Goal: Information Seeking & Learning: Learn about a topic

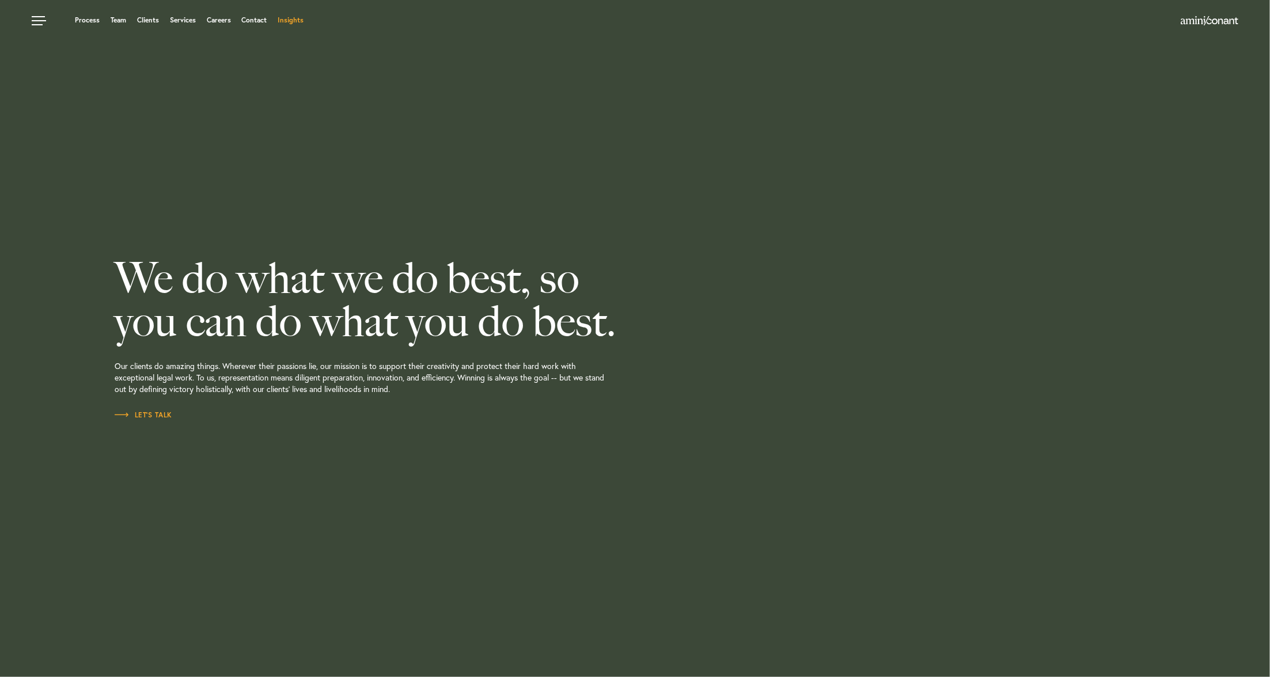
click at [285, 23] on link "Insights" at bounding box center [291, 20] width 26 height 7
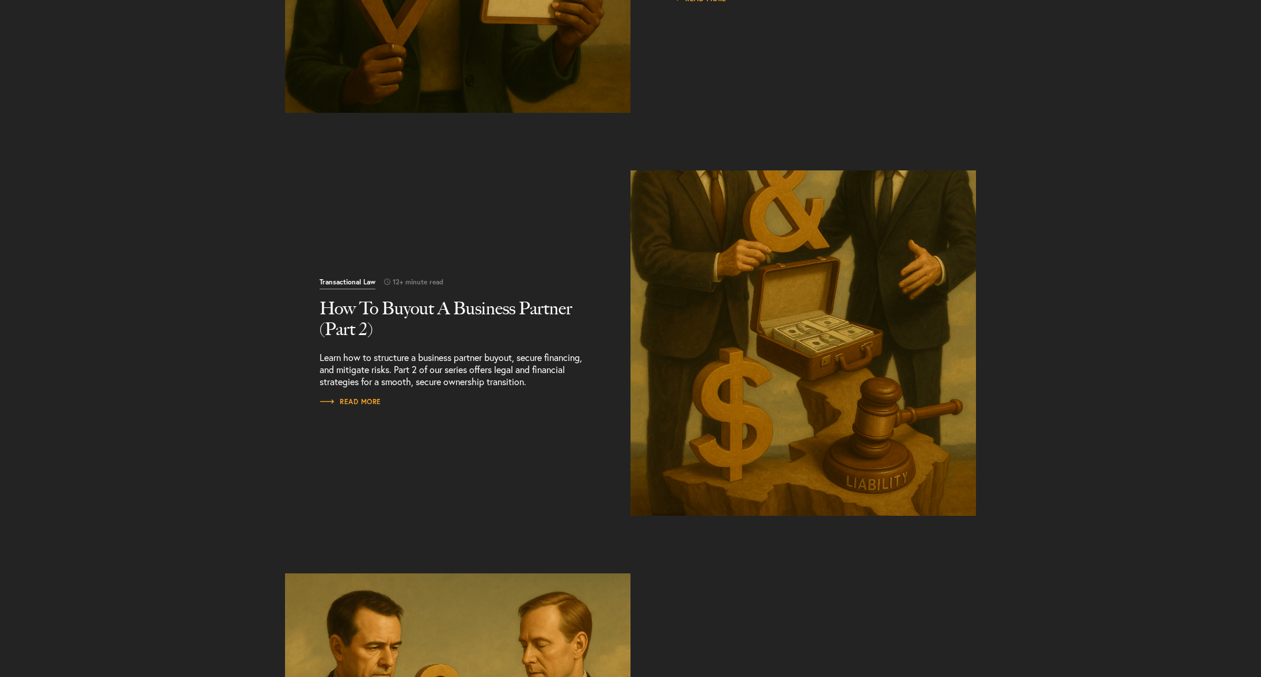
scroll to position [634, 0]
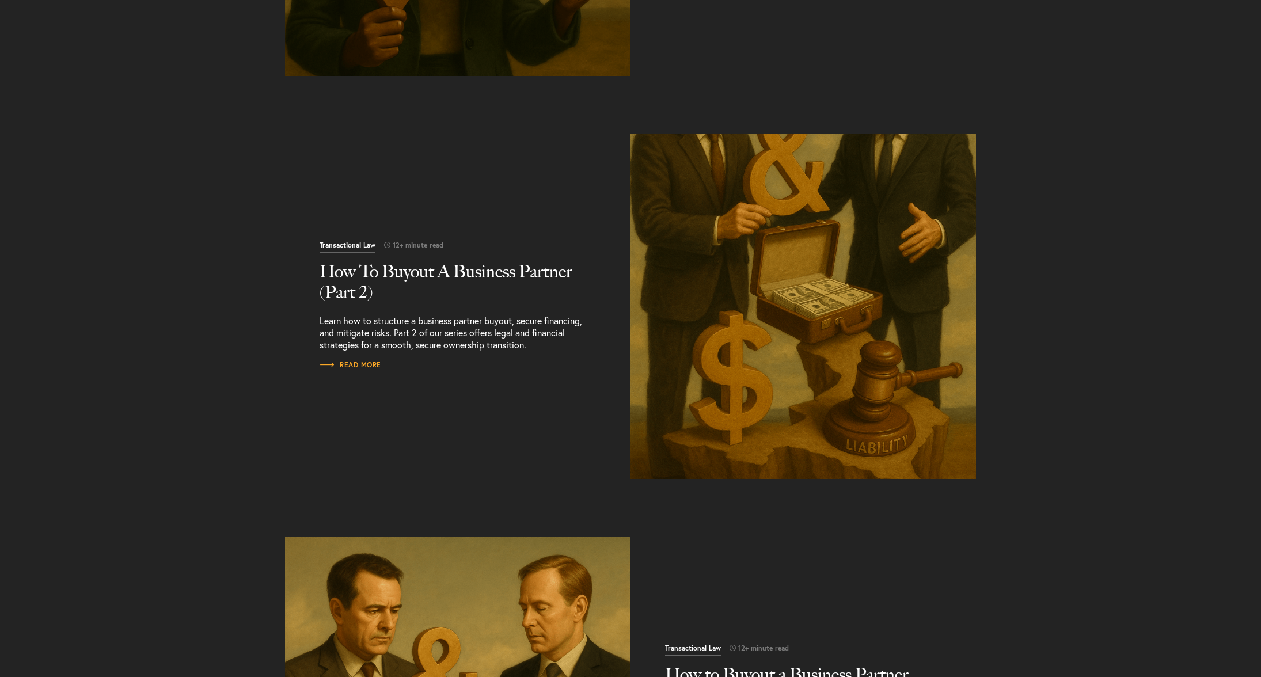
click at [469, 269] on h2 "How To Buyout A Business Partner (Part 2)" at bounding box center [458, 282] width 276 height 41
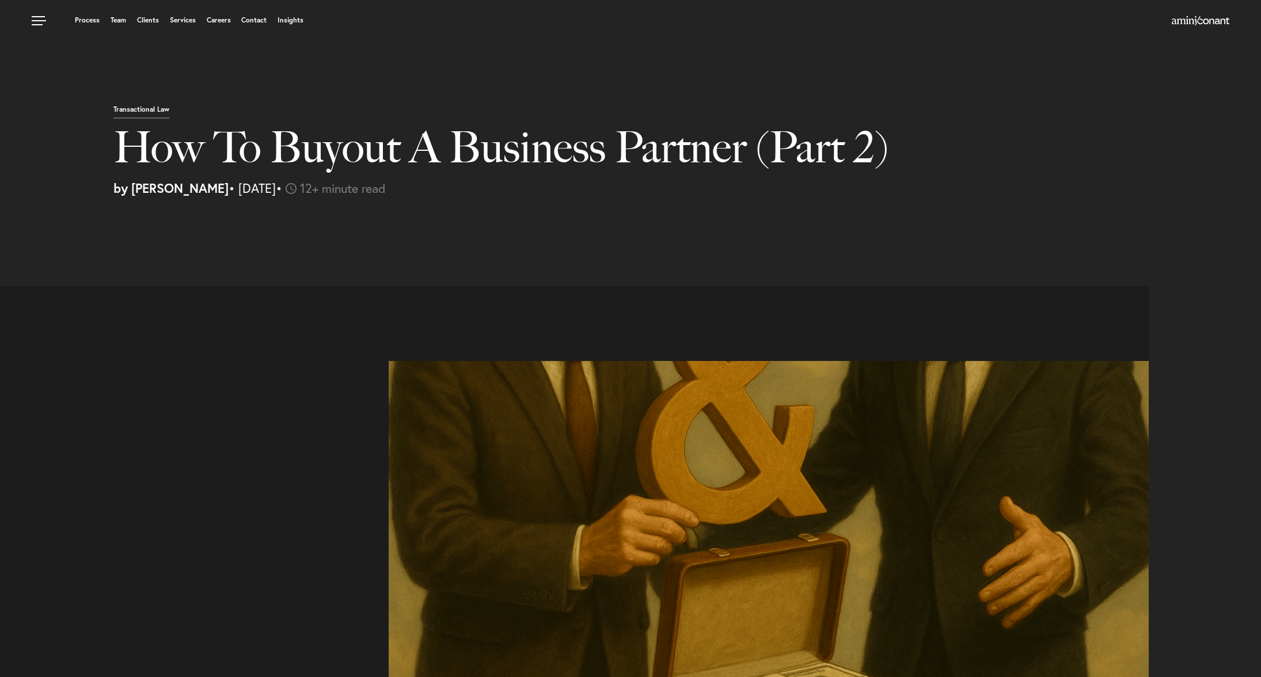
select select "US"
select select "Austin"
select select "Business and Civil Litigation"
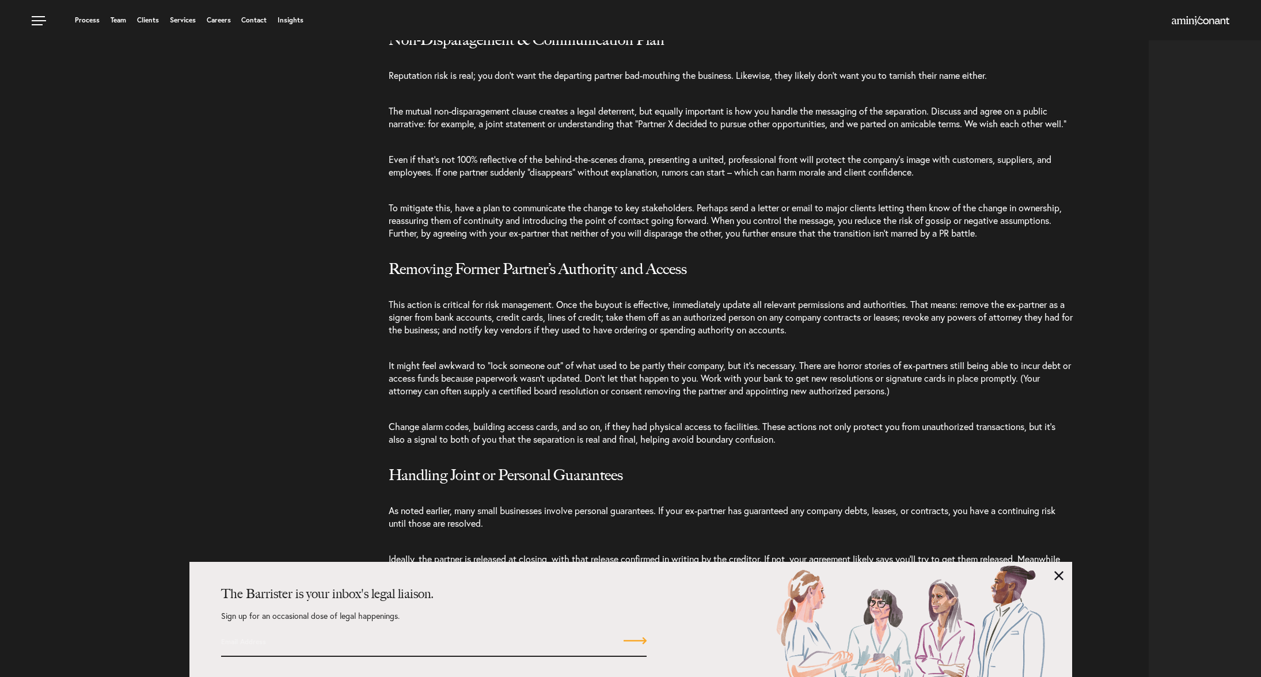
scroll to position [2938, 0]
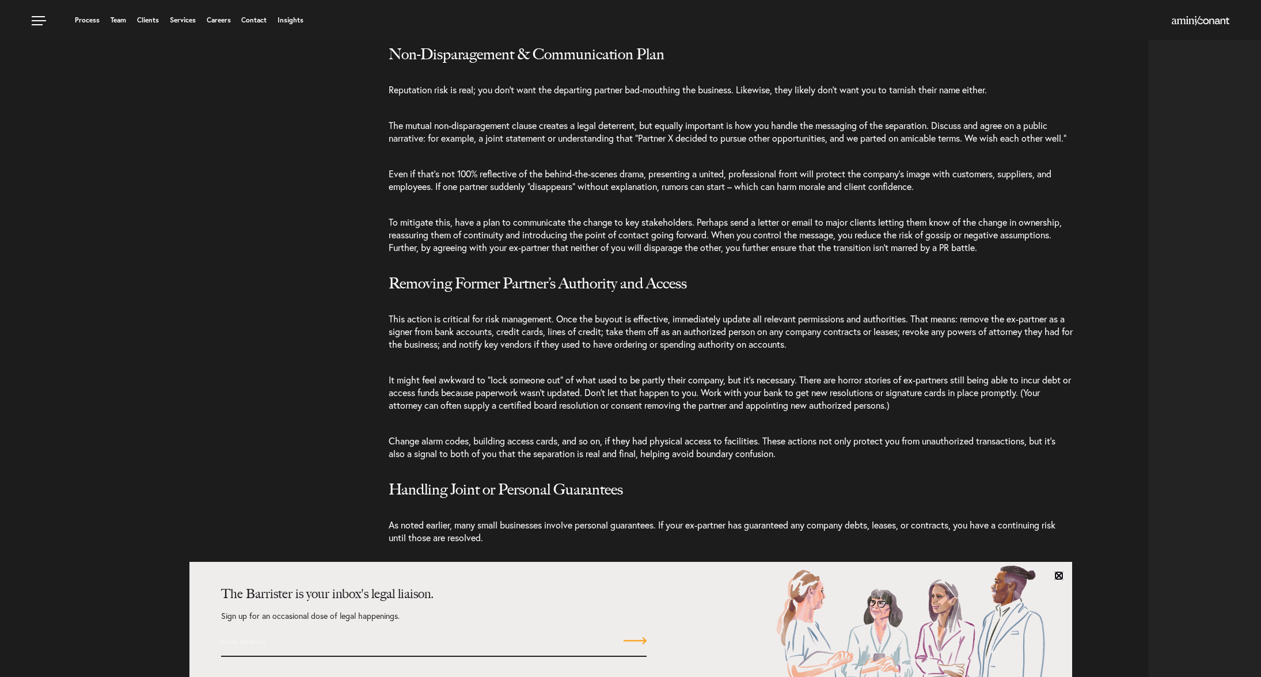
click at [1059, 578] on link at bounding box center [1059, 575] width 9 height 9
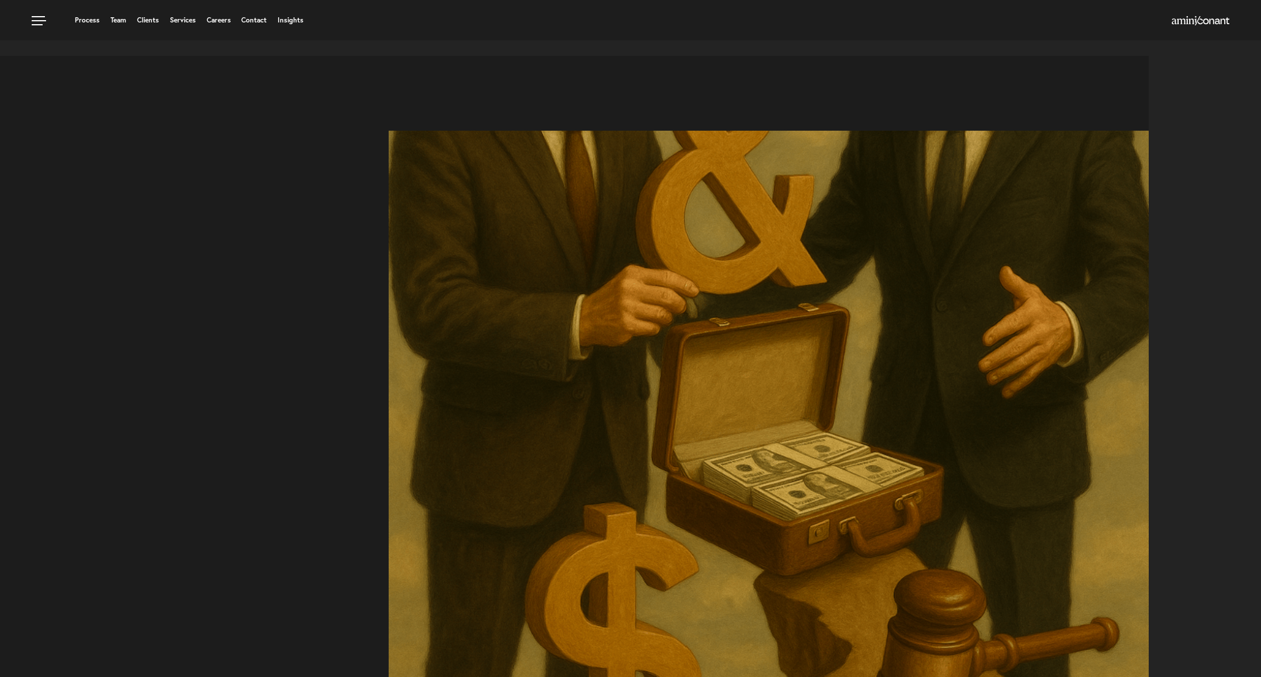
scroll to position [0, 0]
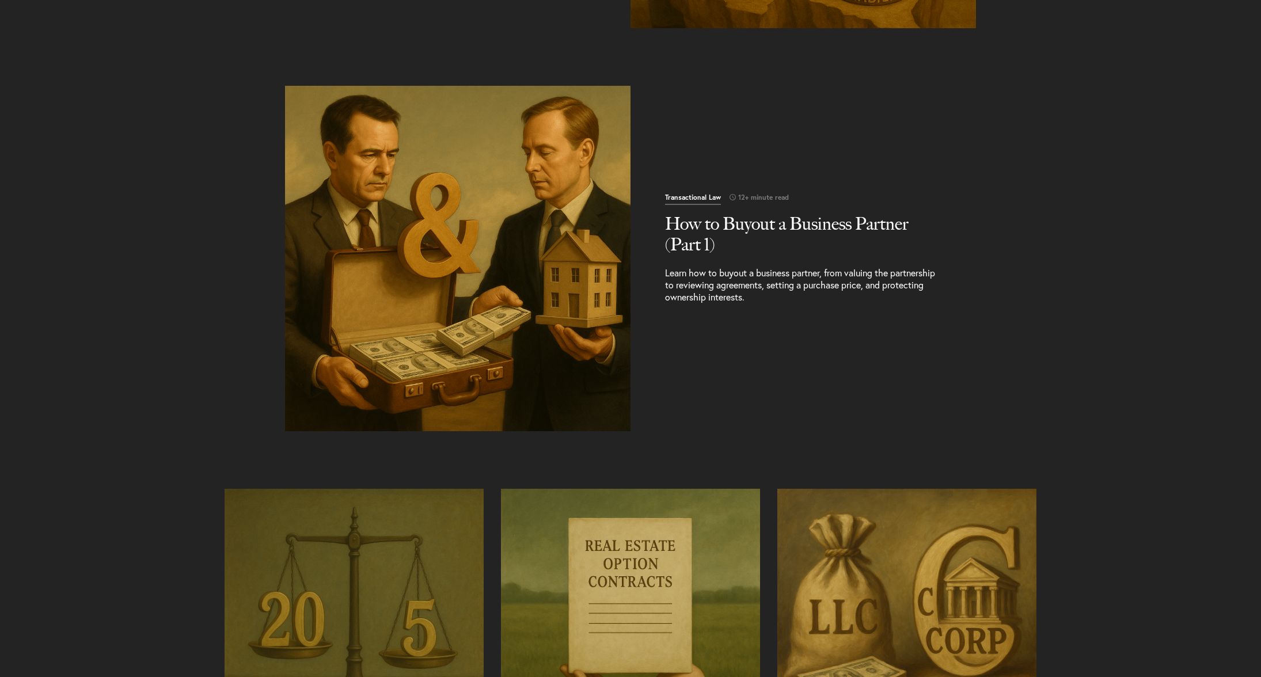
scroll to position [1267, 0]
